Goal: Find contact information: Find contact information

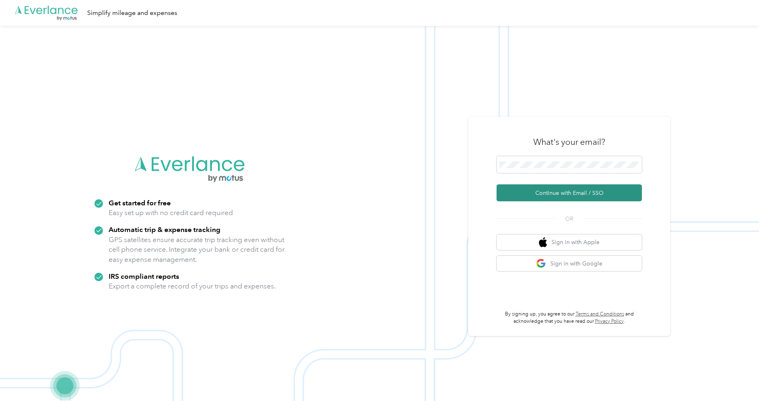
click at [541, 199] on button "Continue with Email / SSO" at bounding box center [568, 192] width 145 height 17
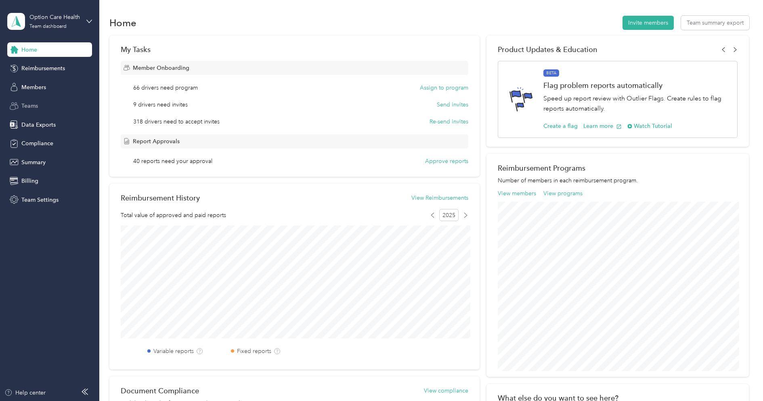
click at [33, 102] on span "Teams" at bounding box center [29, 106] width 17 height 8
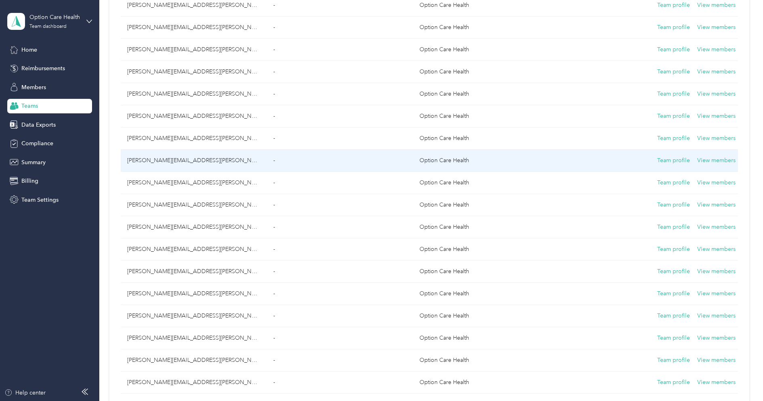
scroll to position [949, 0]
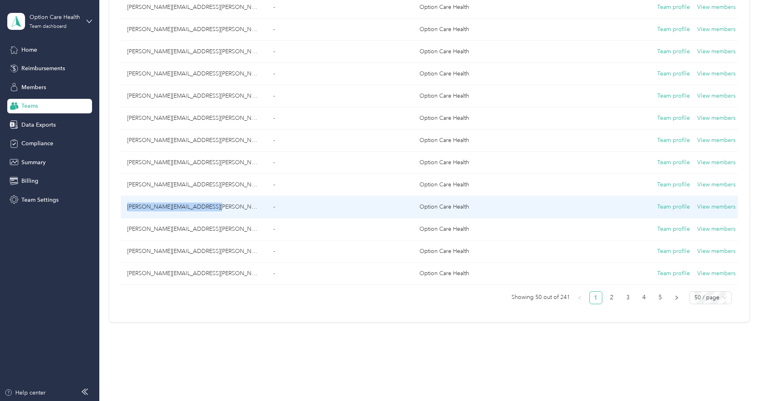
copy td "[PERSON_NAME][EMAIL_ADDRESS][PERSON_NAME][DOMAIN_NAME]"
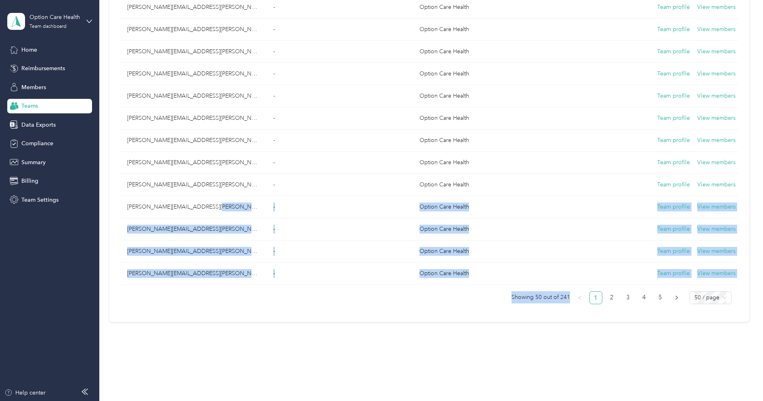
drag, startPoint x: 225, startPoint y: 203, endPoint x: 124, endPoint y: 312, distance: 148.2
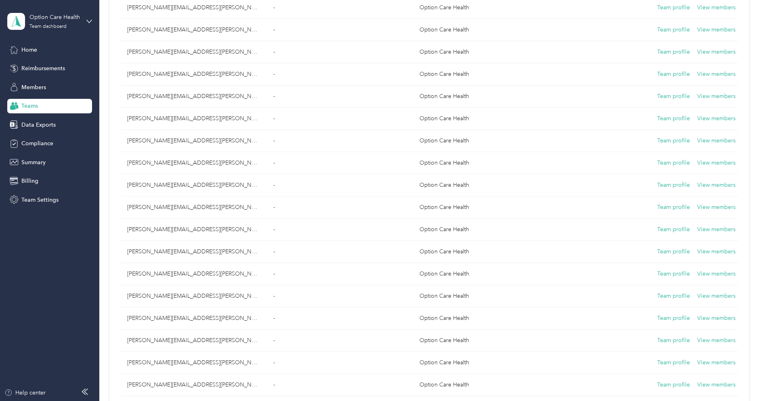
scroll to position [21, 0]
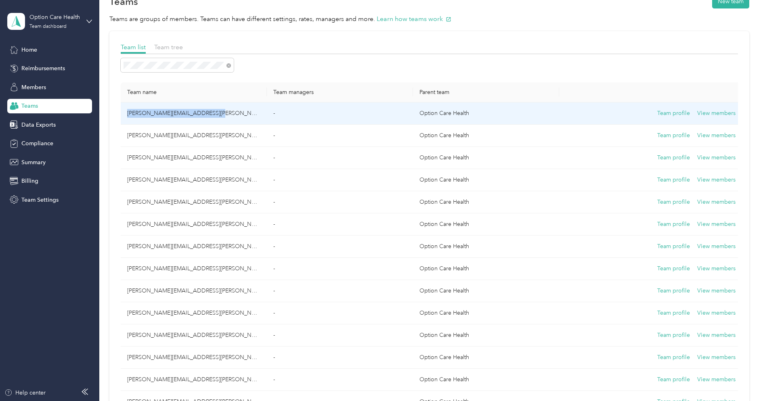
copy td "[PERSON_NAME][EMAIL_ADDRESS][PERSON_NAME][DOMAIN_NAME]"
drag, startPoint x: 227, startPoint y: 112, endPoint x: 128, endPoint y: 113, distance: 98.9
click at [128, 113] on td "[PERSON_NAME][EMAIL_ADDRESS][PERSON_NAME][DOMAIN_NAME]" at bounding box center [194, 113] width 146 height 22
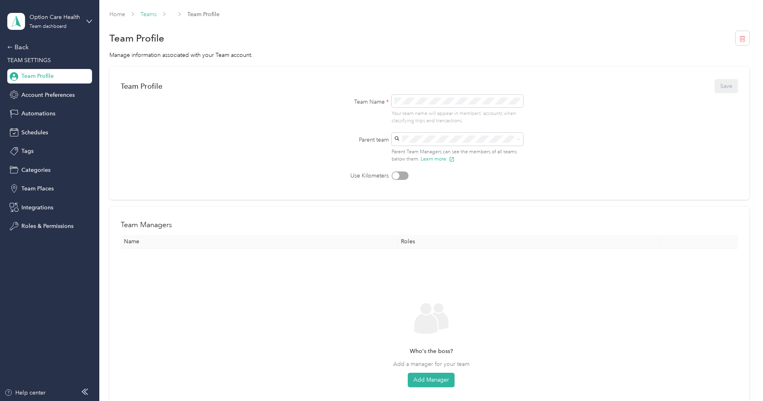
click at [155, 15] on link "Teams" at bounding box center [148, 14] width 16 height 7
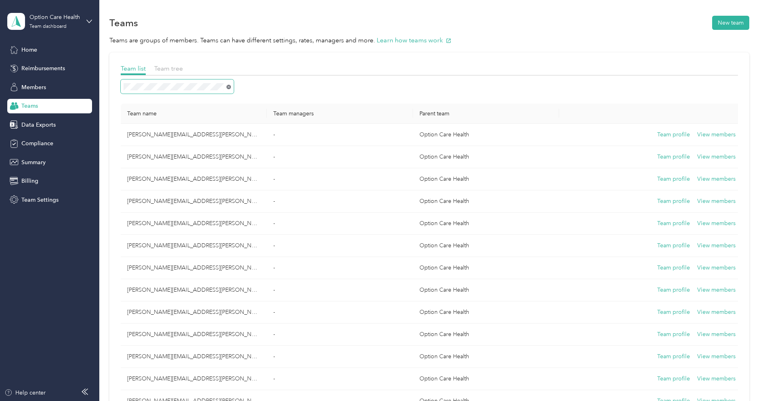
click at [228, 87] on icon at bounding box center [228, 87] width 4 height 4
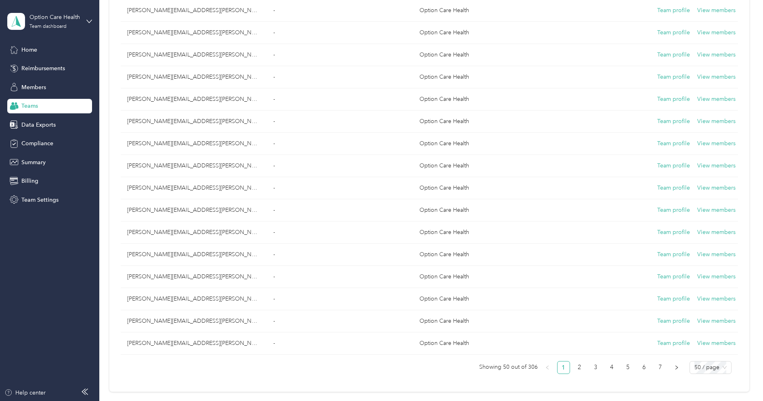
scroll to position [949, 0]
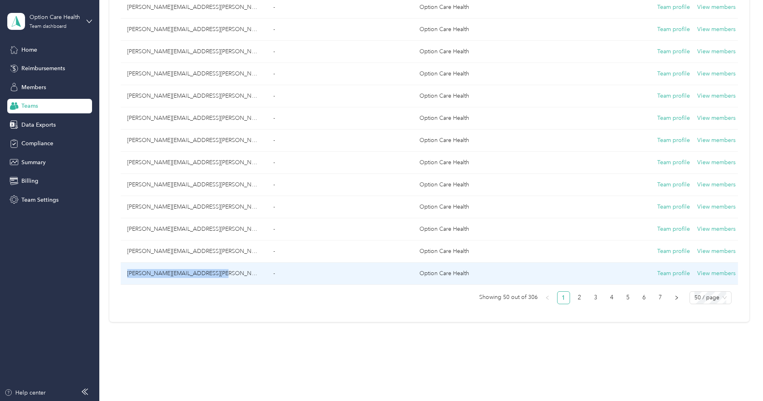
copy td "[PERSON_NAME][EMAIL_ADDRESS][PERSON_NAME][DOMAIN_NAME]"
drag, startPoint x: 220, startPoint y: 265, endPoint x: 123, endPoint y: 268, distance: 97.3
click at [123, 268] on td "[PERSON_NAME][EMAIL_ADDRESS][PERSON_NAME][DOMAIN_NAME]" at bounding box center [194, 274] width 146 height 22
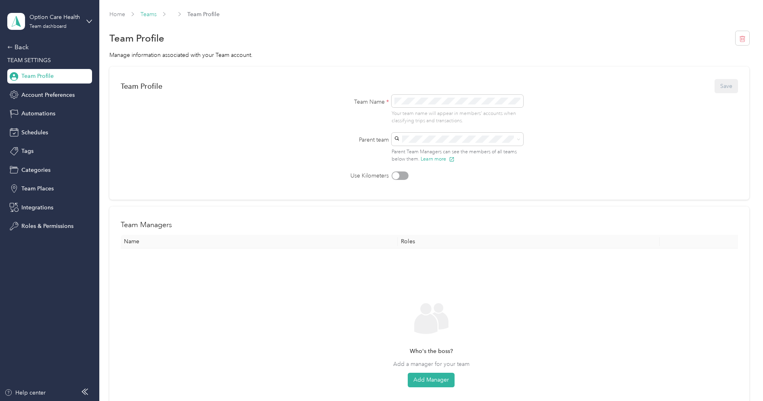
click at [146, 14] on link "Teams" at bounding box center [148, 14] width 16 height 7
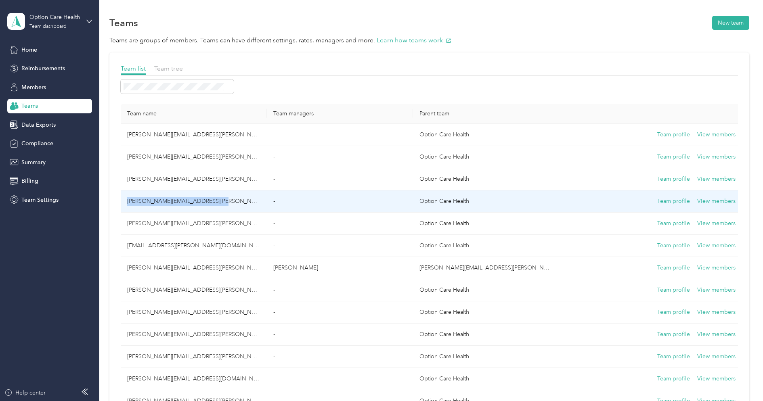
copy td "[PERSON_NAME][EMAIL_ADDRESS][PERSON_NAME][DOMAIN_NAME]"
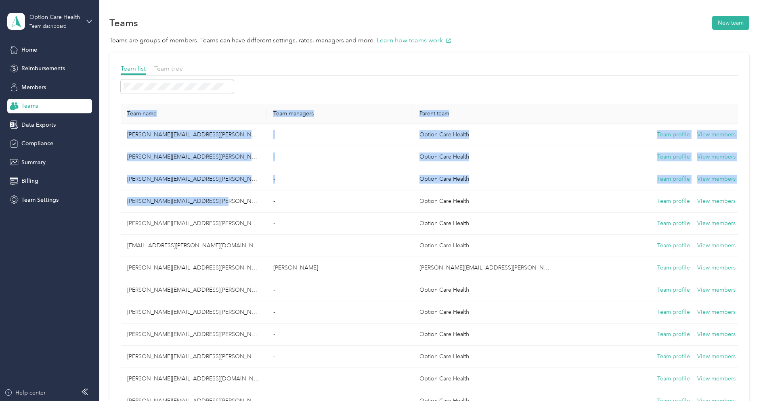
drag, startPoint x: 218, startPoint y: 201, endPoint x: 111, endPoint y: 203, distance: 106.5
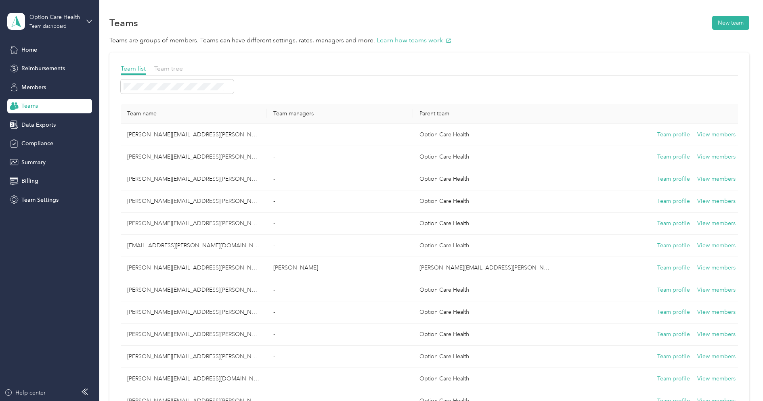
click at [162, 90] on span at bounding box center [177, 86] width 113 height 14
click at [228, 88] on icon at bounding box center [228, 87] width 4 height 4
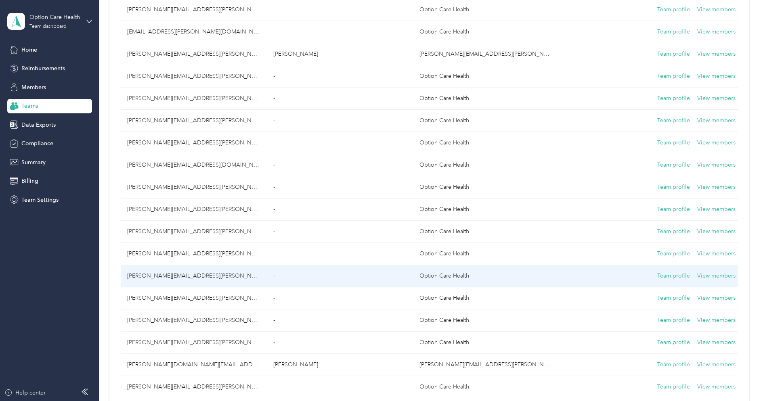
scroll to position [196, 0]
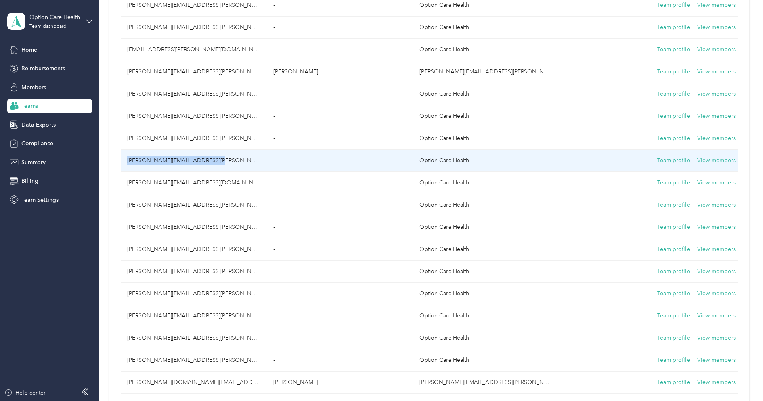
copy td "[PERSON_NAME][EMAIL_ADDRESS][PERSON_NAME][DOMAIN_NAME]"
drag, startPoint x: 217, startPoint y: 158, endPoint x: 124, endPoint y: 156, distance: 93.2
click at [124, 156] on td "[PERSON_NAME][EMAIL_ADDRESS][PERSON_NAME][DOMAIN_NAME]" at bounding box center [194, 161] width 146 height 22
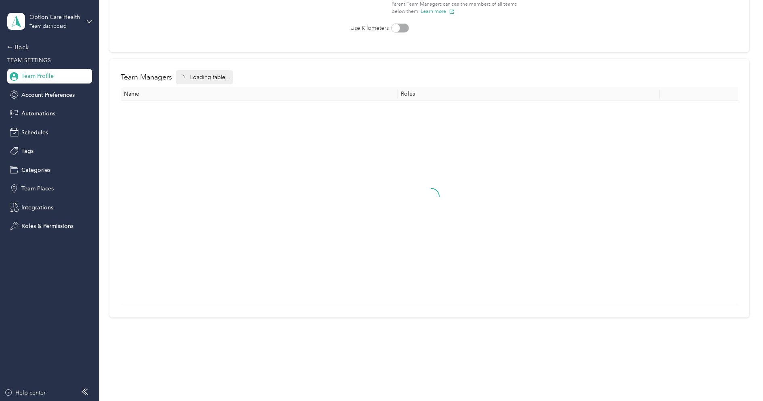
scroll to position [146, 0]
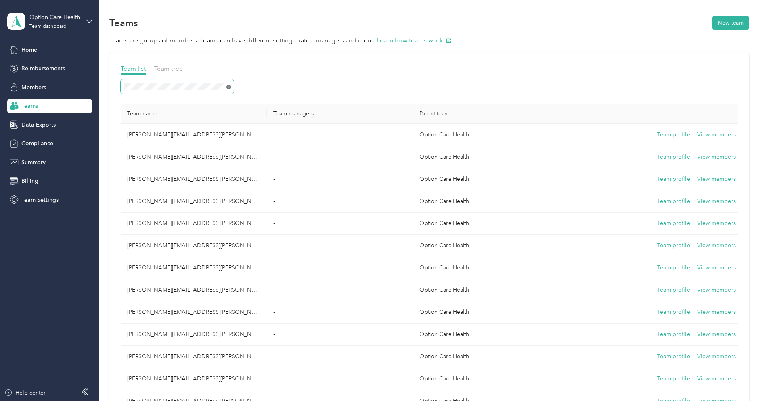
click at [229, 87] on icon at bounding box center [228, 87] width 4 height 4
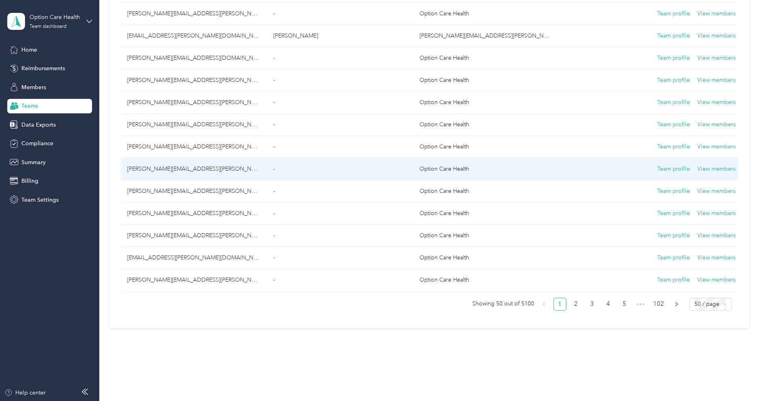
scroll to position [947, 0]
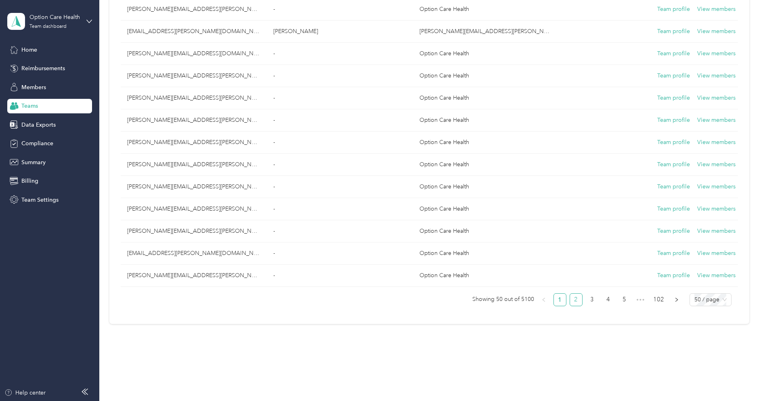
click at [581, 294] on link "2" at bounding box center [576, 300] width 12 height 12
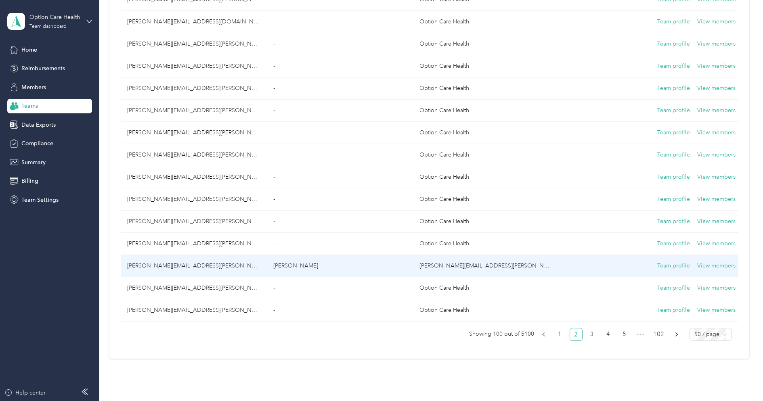
scroll to position [909, 0]
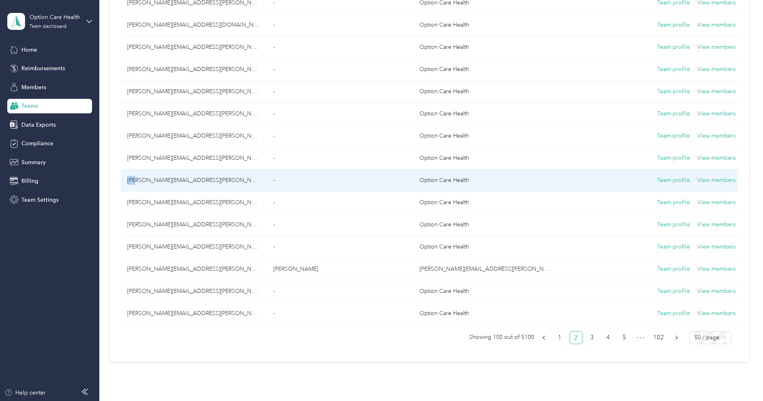
drag, startPoint x: 217, startPoint y: 176, endPoint x: 126, endPoint y: 176, distance: 90.8
click at [126, 176] on td "[PERSON_NAME][EMAIL_ADDRESS][PERSON_NAME][DOMAIN_NAME]" at bounding box center [194, 180] width 146 height 22
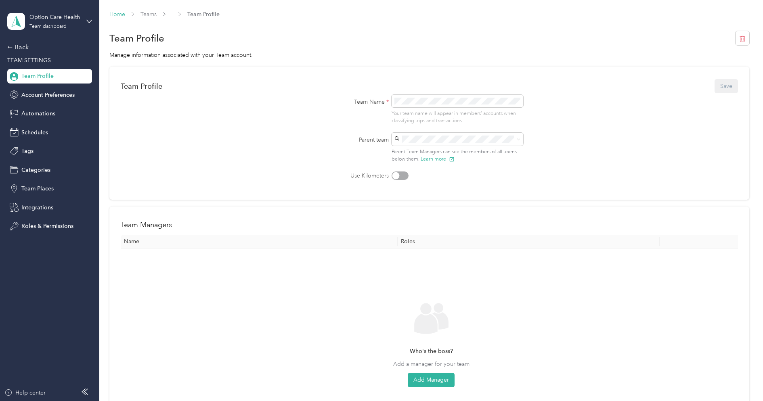
click at [118, 14] on link "Home" at bounding box center [117, 14] width 16 height 7
